Goal: Contribute content: Add original content to the website for others to see

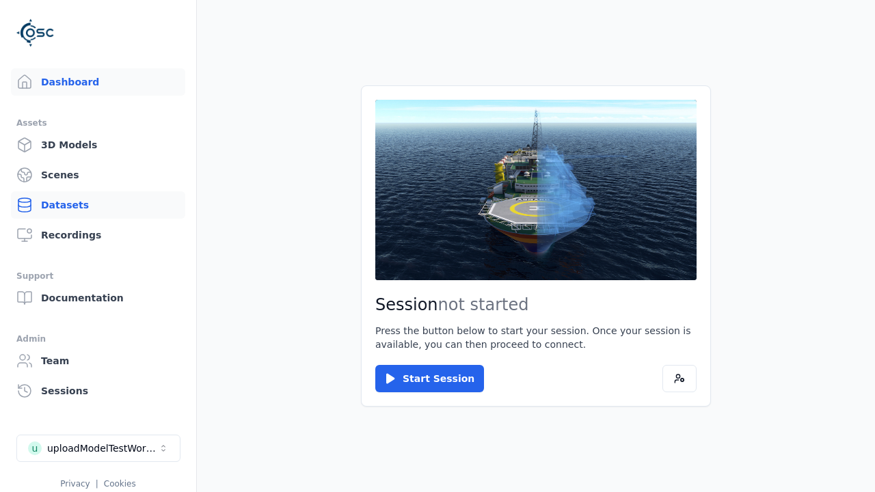
click at [98, 205] on link "Datasets" at bounding box center [98, 204] width 174 height 27
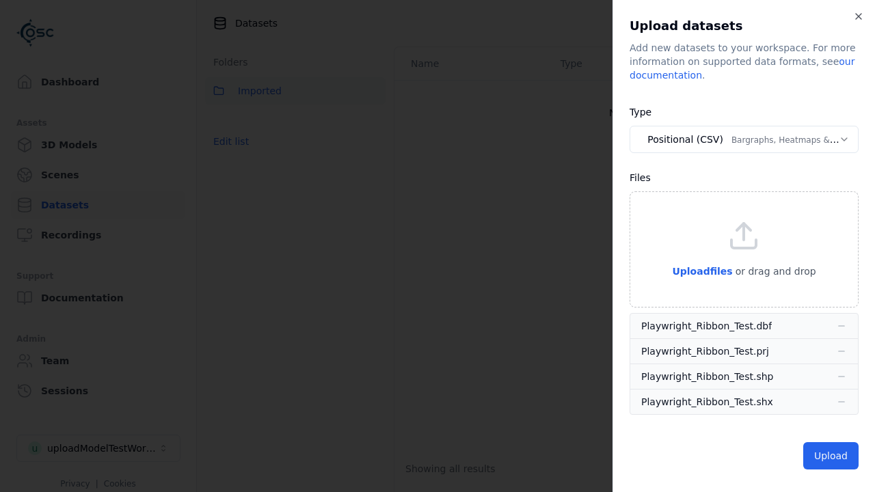
click at [744, 139] on body "**********" at bounding box center [437, 246] width 875 height 492
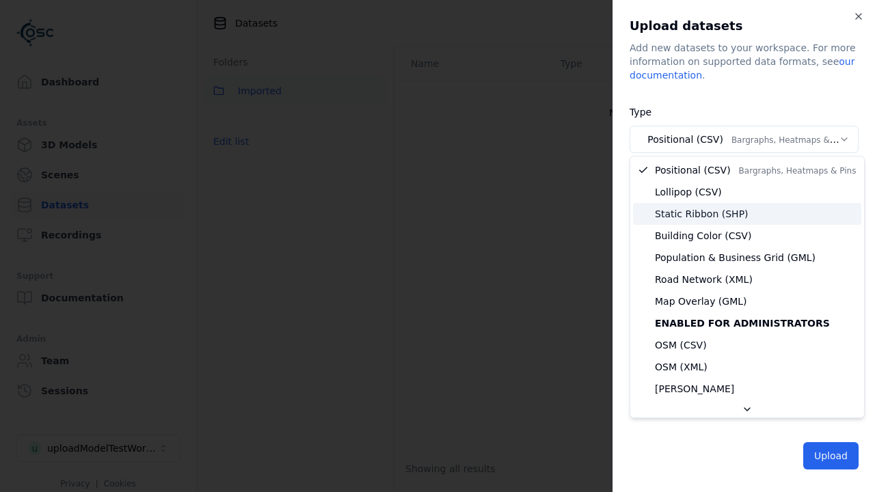
select select "*****"
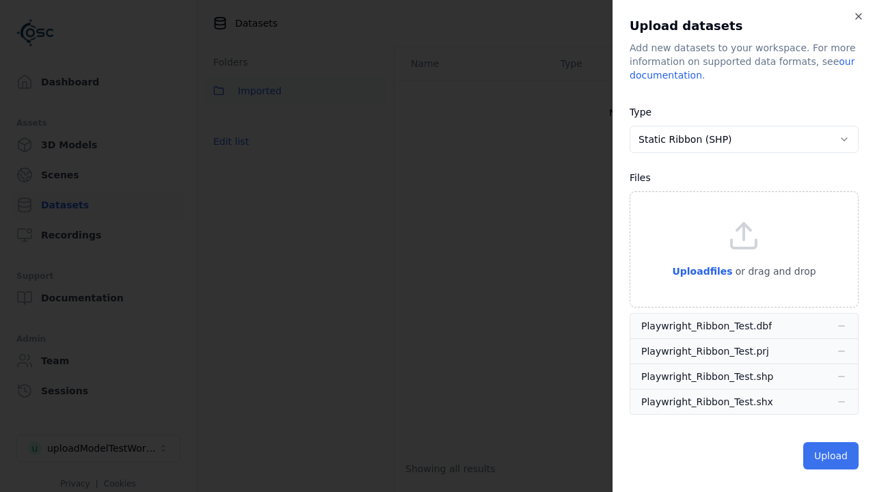
click at [833, 456] on button "Upload" at bounding box center [830, 455] width 55 height 27
